Goal: Navigation & Orientation: Find specific page/section

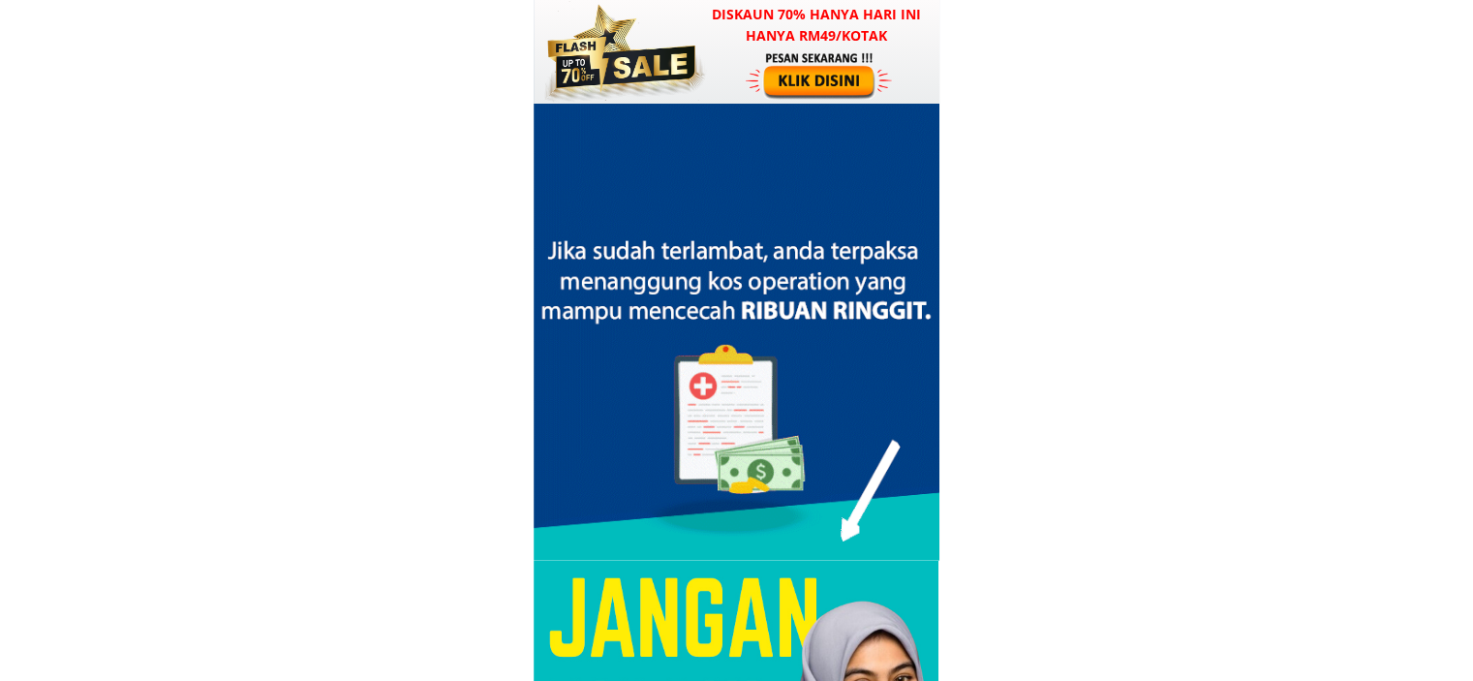
scroll to position [6392, 0]
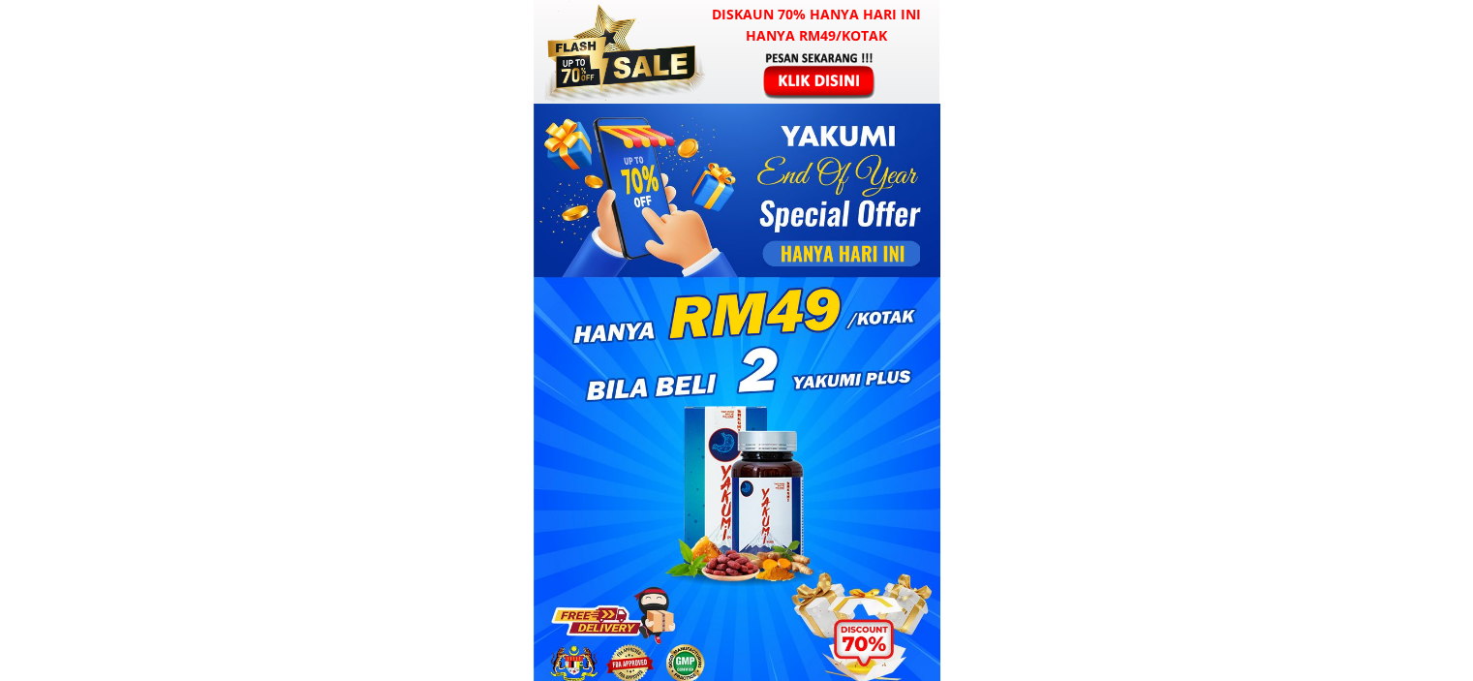
click at [848, 77] on div at bounding box center [821, 74] width 150 height 49
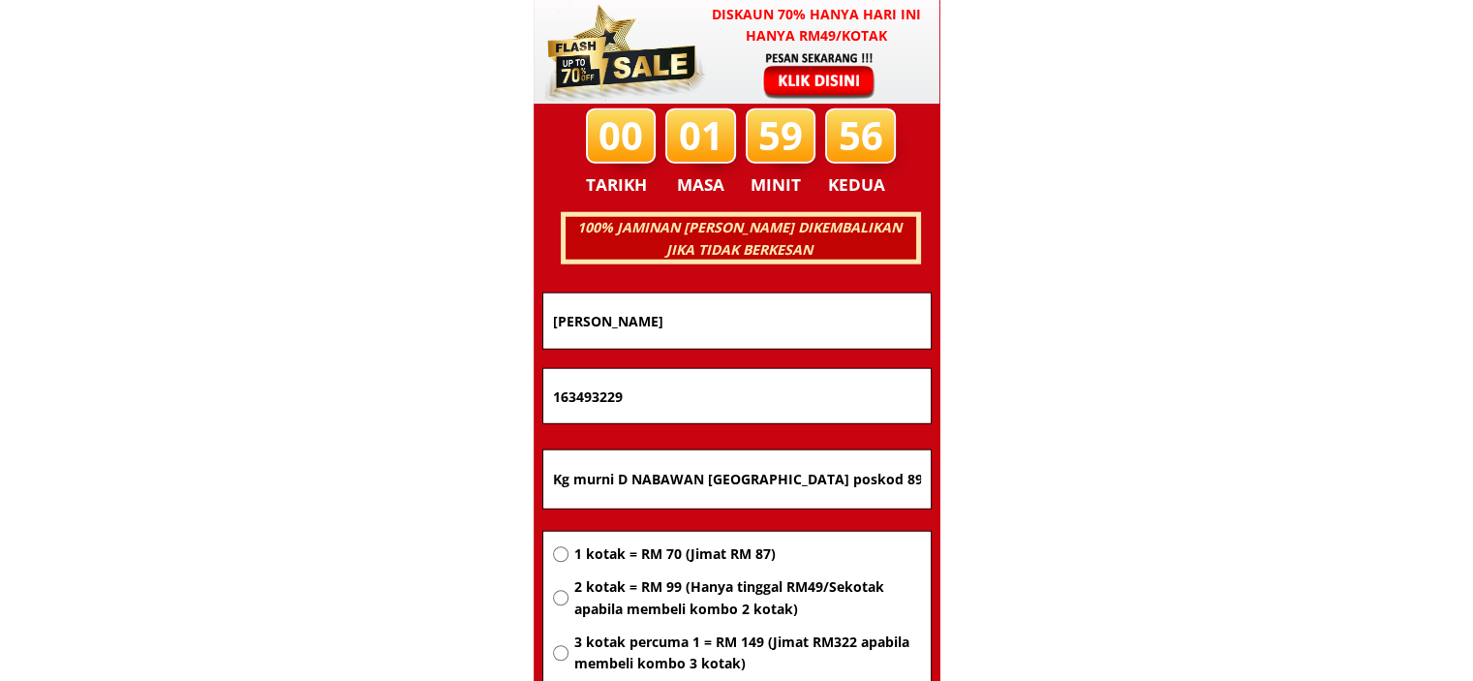
scroll to position [12410, 0]
